Goal: Navigation & Orientation: Go to known website

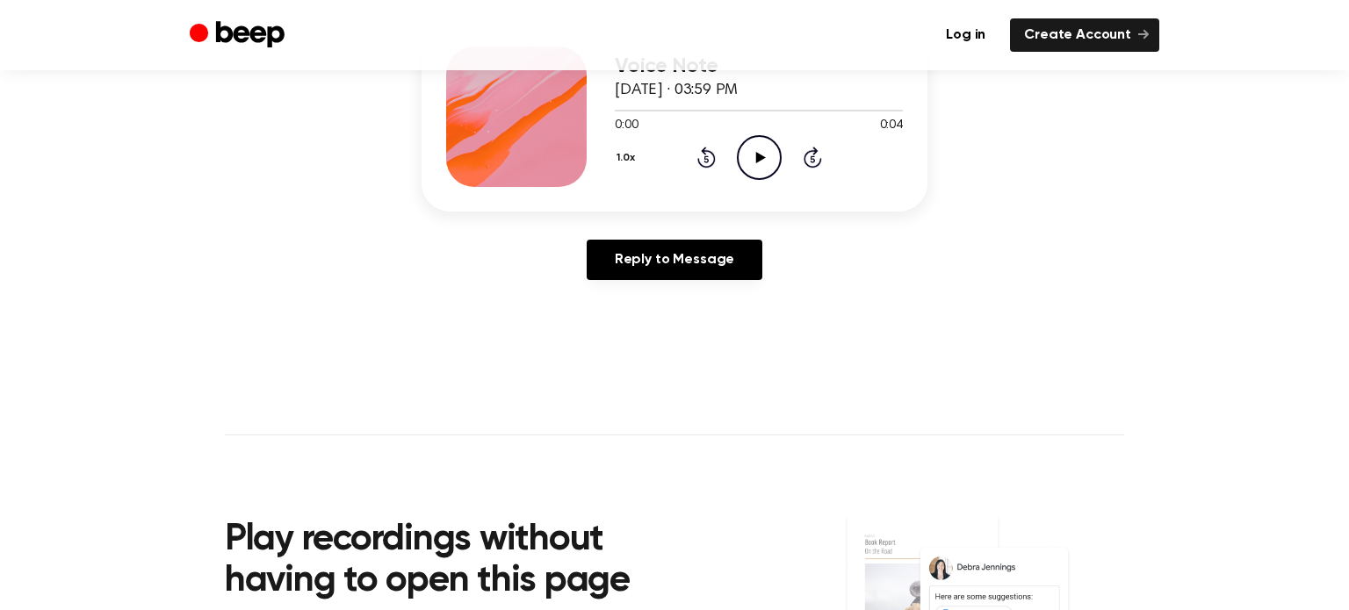
scroll to position [267, 0]
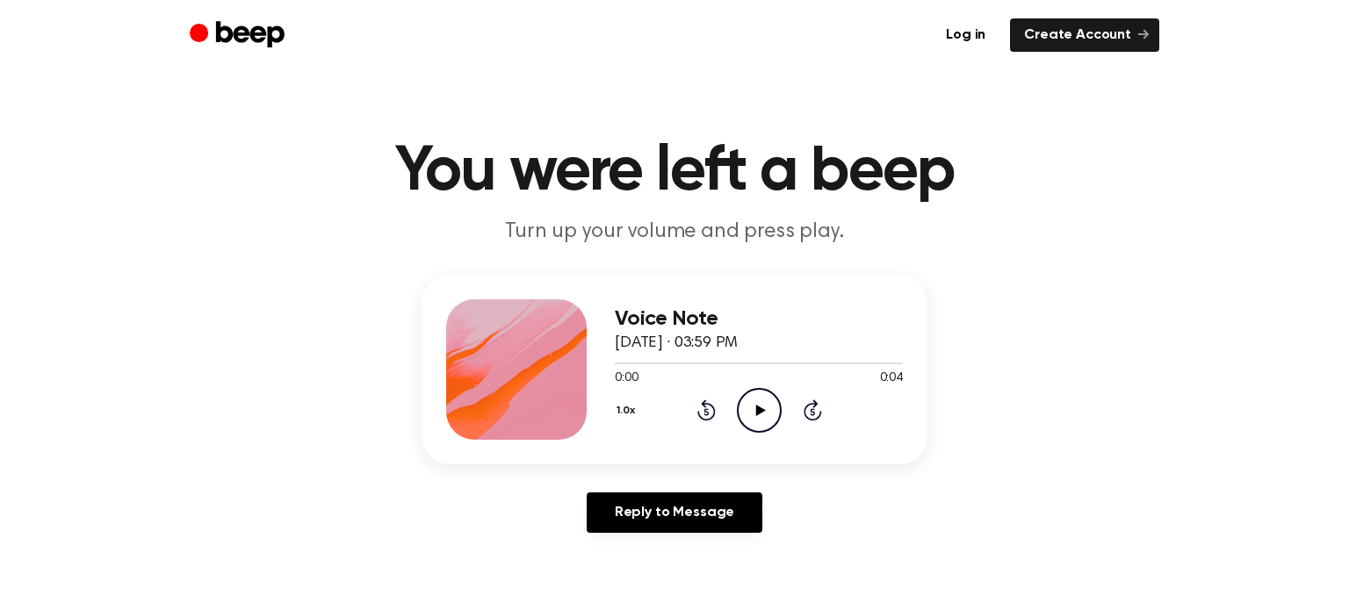
click at [268, 40] on icon "Beep" at bounding box center [250, 34] width 69 height 26
